Goal: Task Accomplishment & Management: Complete application form

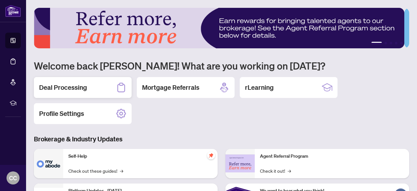
click at [61, 85] on h2 "Deal Processing" at bounding box center [63, 87] width 48 height 9
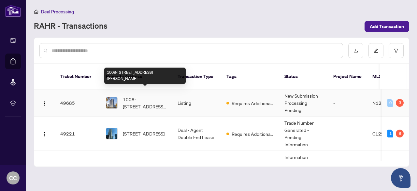
click at [152, 95] on span "1008-[STREET_ADDRESS][PERSON_NAME]" at bounding box center [145, 102] width 44 height 14
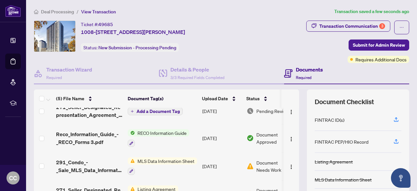
scroll to position [40, 0]
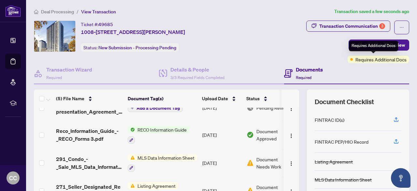
click at [376, 45] on div "Requires Additional Docs" at bounding box center [373, 46] width 49 height 10
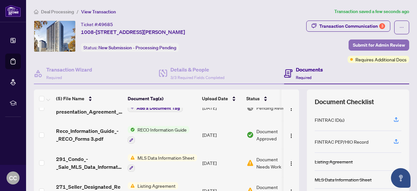
click at [381, 45] on span "Submit for Admin Review" at bounding box center [379, 45] width 52 height 10
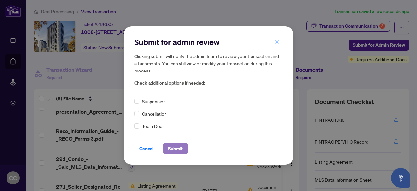
click at [186, 150] on button "Submit" at bounding box center [175, 148] width 25 height 11
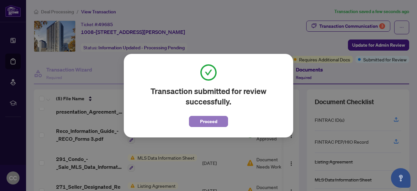
click at [215, 118] on span "Proceed" at bounding box center [208, 121] width 17 height 10
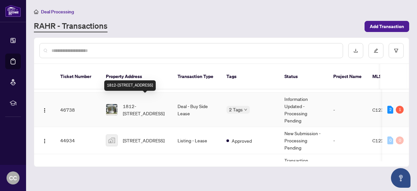
scroll to position [33, 0]
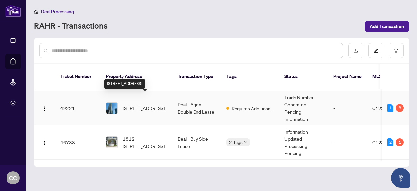
click at [157, 104] on span "[STREET_ADDRESS]" at bounding box center [144, 107] width 42 height 7
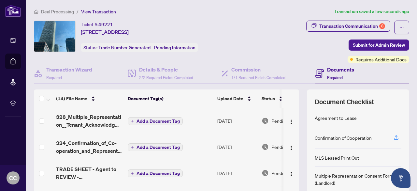
scroll to position [33, 0]
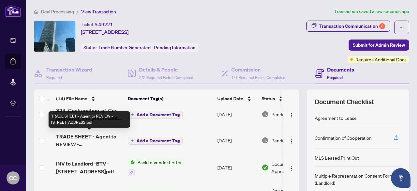
click at [86, 138] on span "TRADE SHEET - Agent to REVIEW - [STREET_ADDRESS]pdf" at bounding box center [89, 140] width 66 height 16
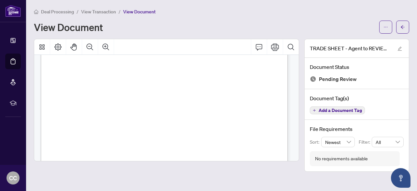
scroll to position [196, 0]
click at [384, 25] on icon "ellipsis" at bounding box center [386, 27] width 5 height 5
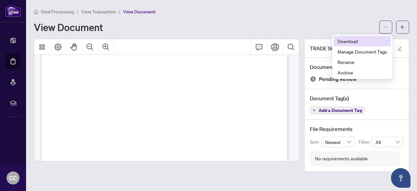
click at [344, 40] on span "Download" at bounding box center [363, 40] width 50 height 7
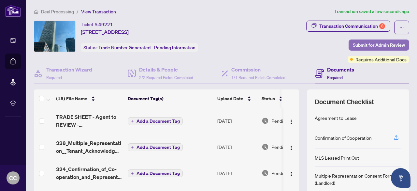
click at [374, 47] on span "Submit for Admin Review" at bounding box center [379, 45] width 52 height 10
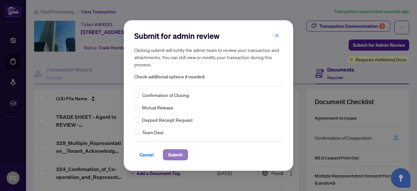
click at [178, 153] on span "Submit" at bounding box center [175, 154] width 15 height 10
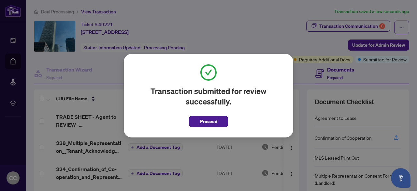
click at [214, 122] on span "Proceed" at bounding box center [208, 121] width 17 height 10
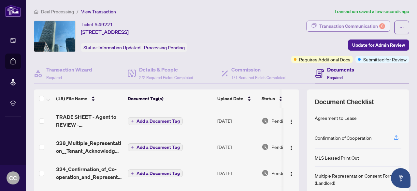
click at [345, 24] on div "Transaction Communication 8" at bounding box center [352, 26] width 66 height 10
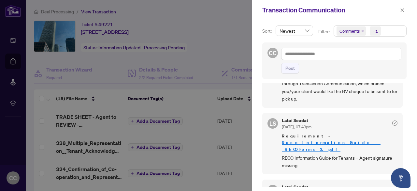
scroll to position [163, 0]
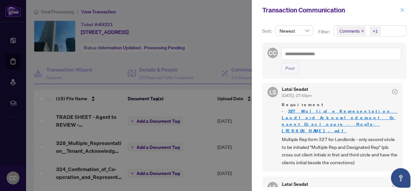
click at [403, 9] on icon "close" at bounding box center [403, 10] width 4 height 4
